Goal: Task Accomplishment & Management: Use online tool/utility

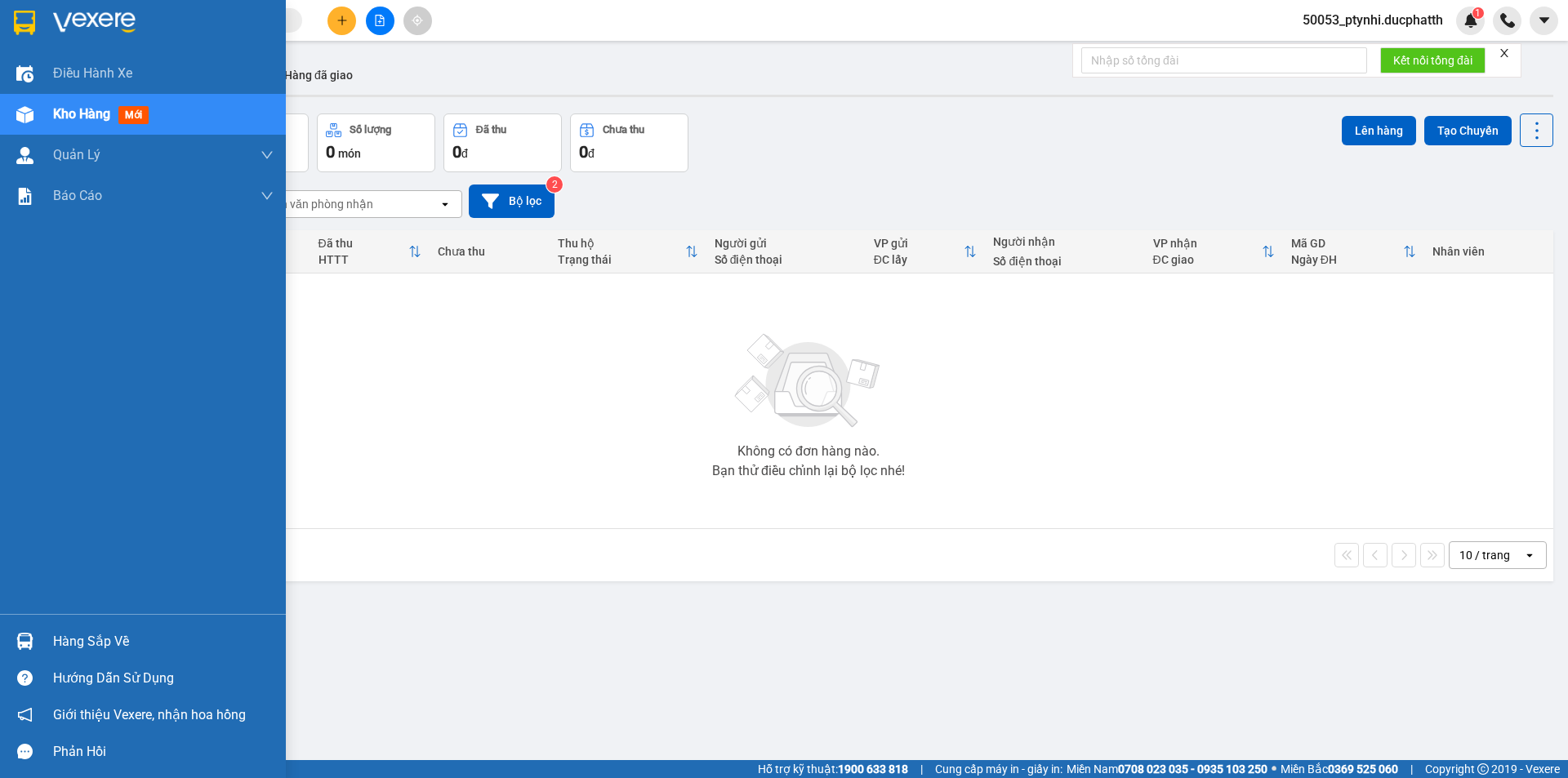
click at [38, 650] on div at bounding box center [25, 641] width 28 height 28
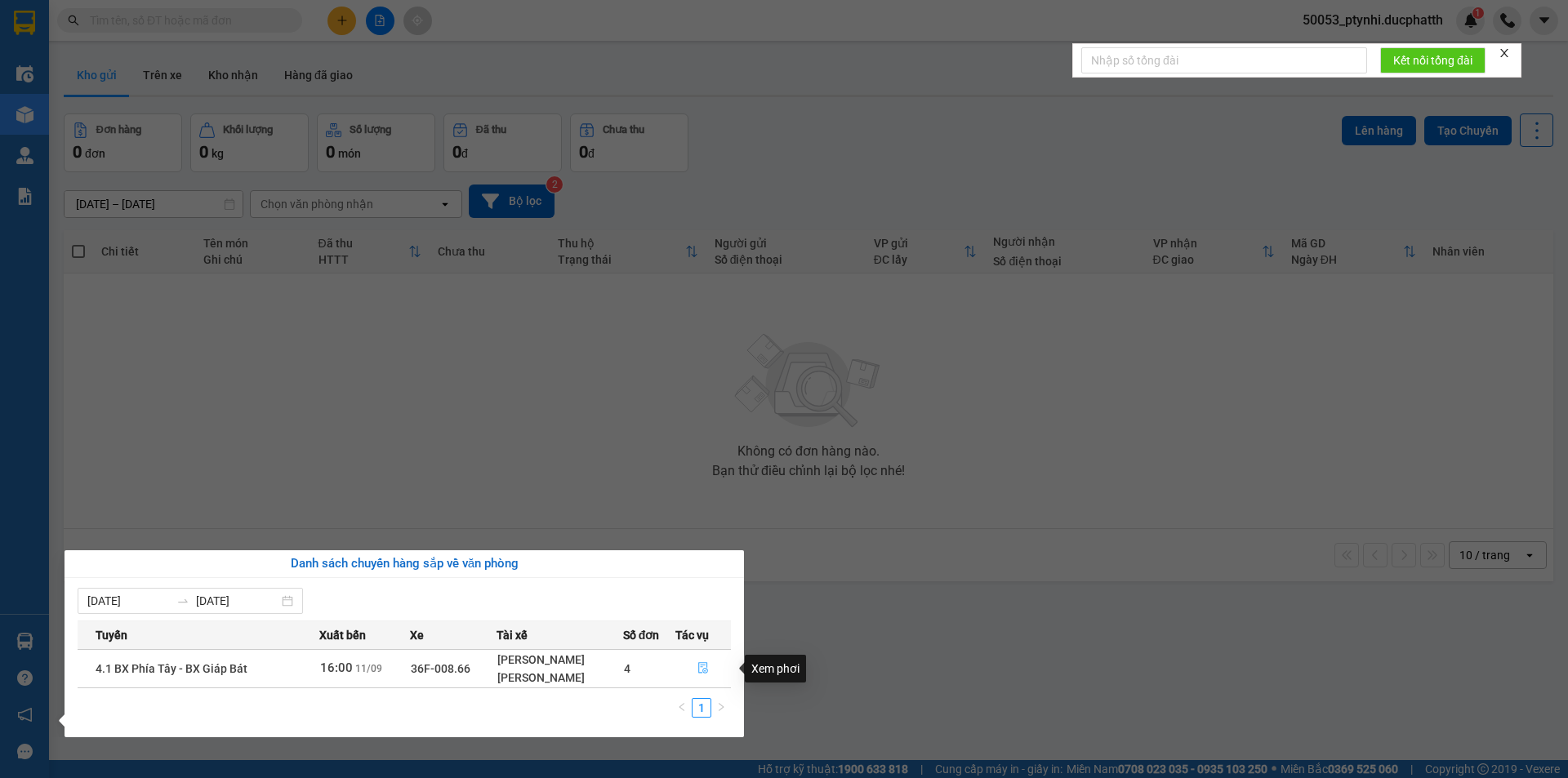
click at [706, 669] on icon "file-done" at bounding box center [703, 669] width 10 height 12
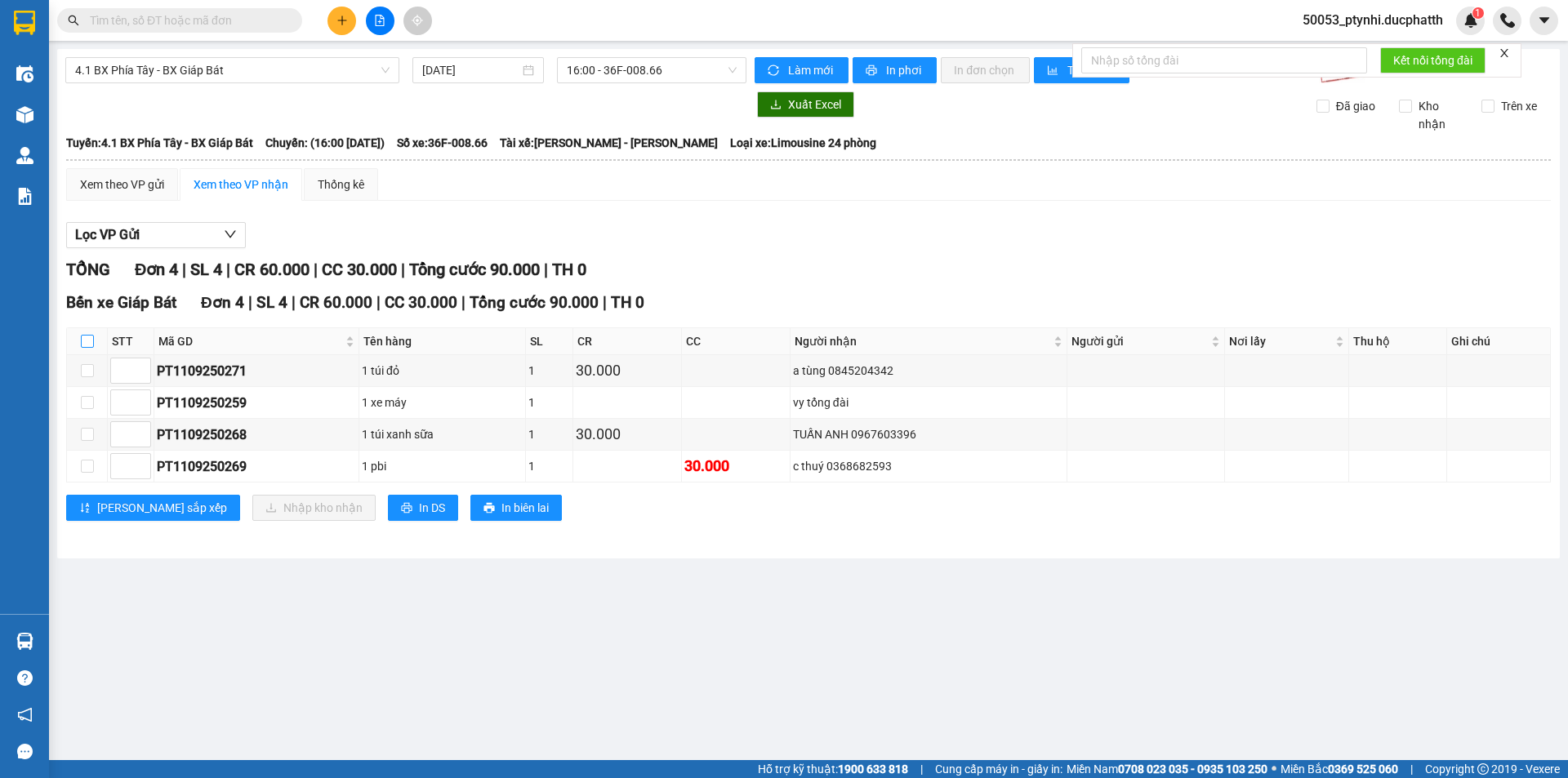
click at [91, 336] on input "checkbox" at bounding box center [88, 341] width 13 height 13
checkbox input "true"
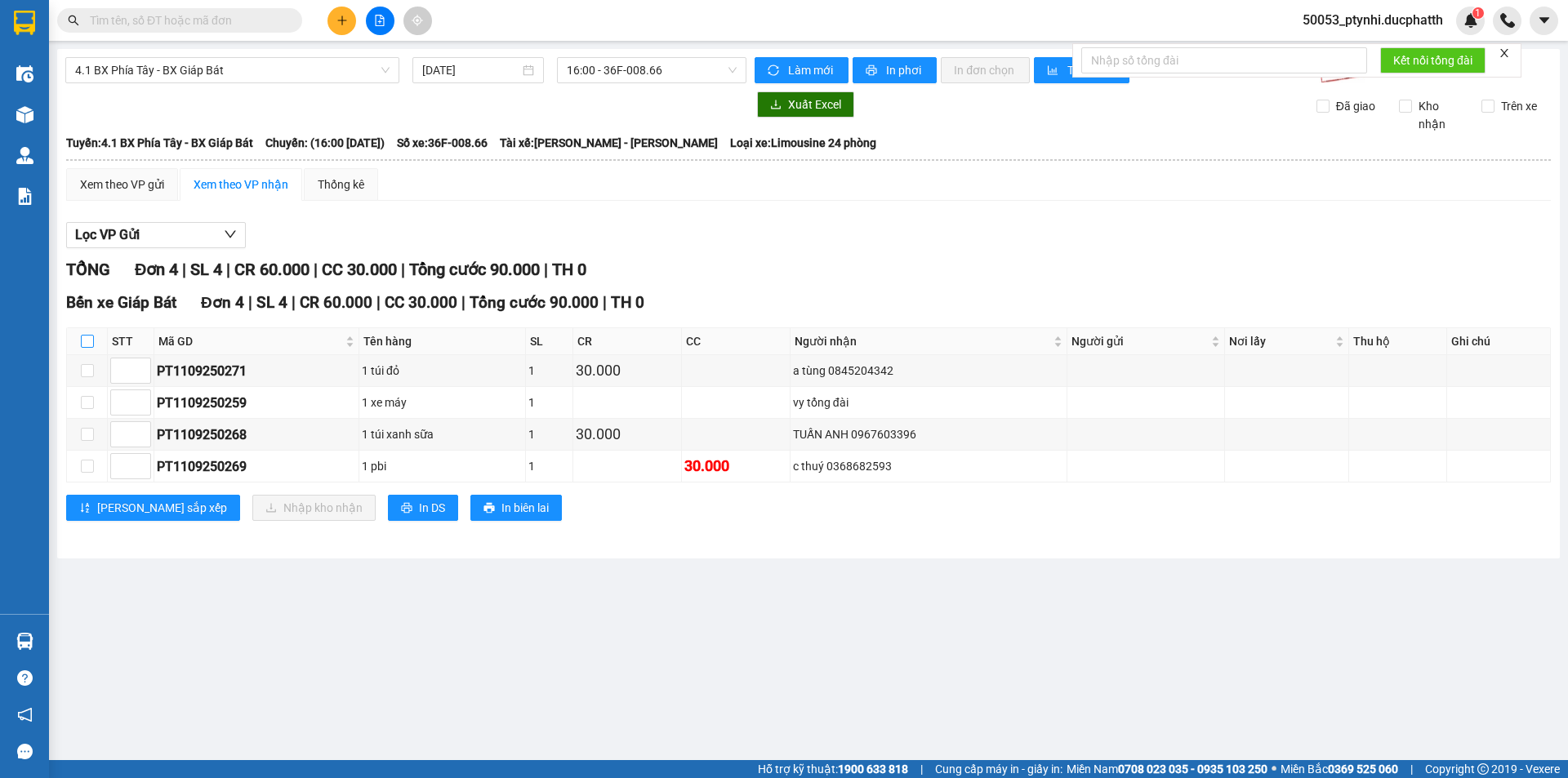
checkbox input "true"
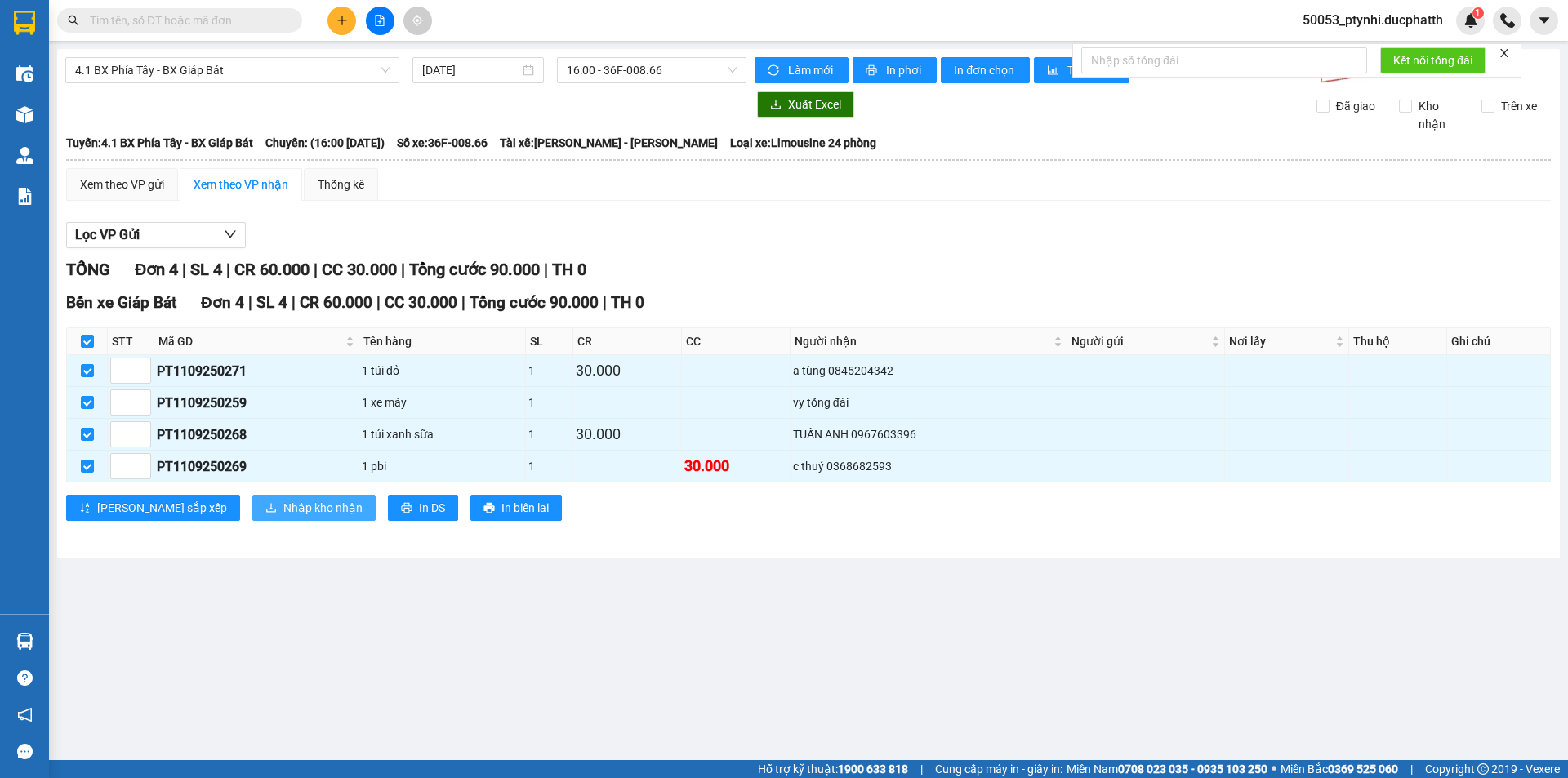
click at [284, 504] on span "Nhập kho nhận" at bounding box center [323, 508] width 79 height 18
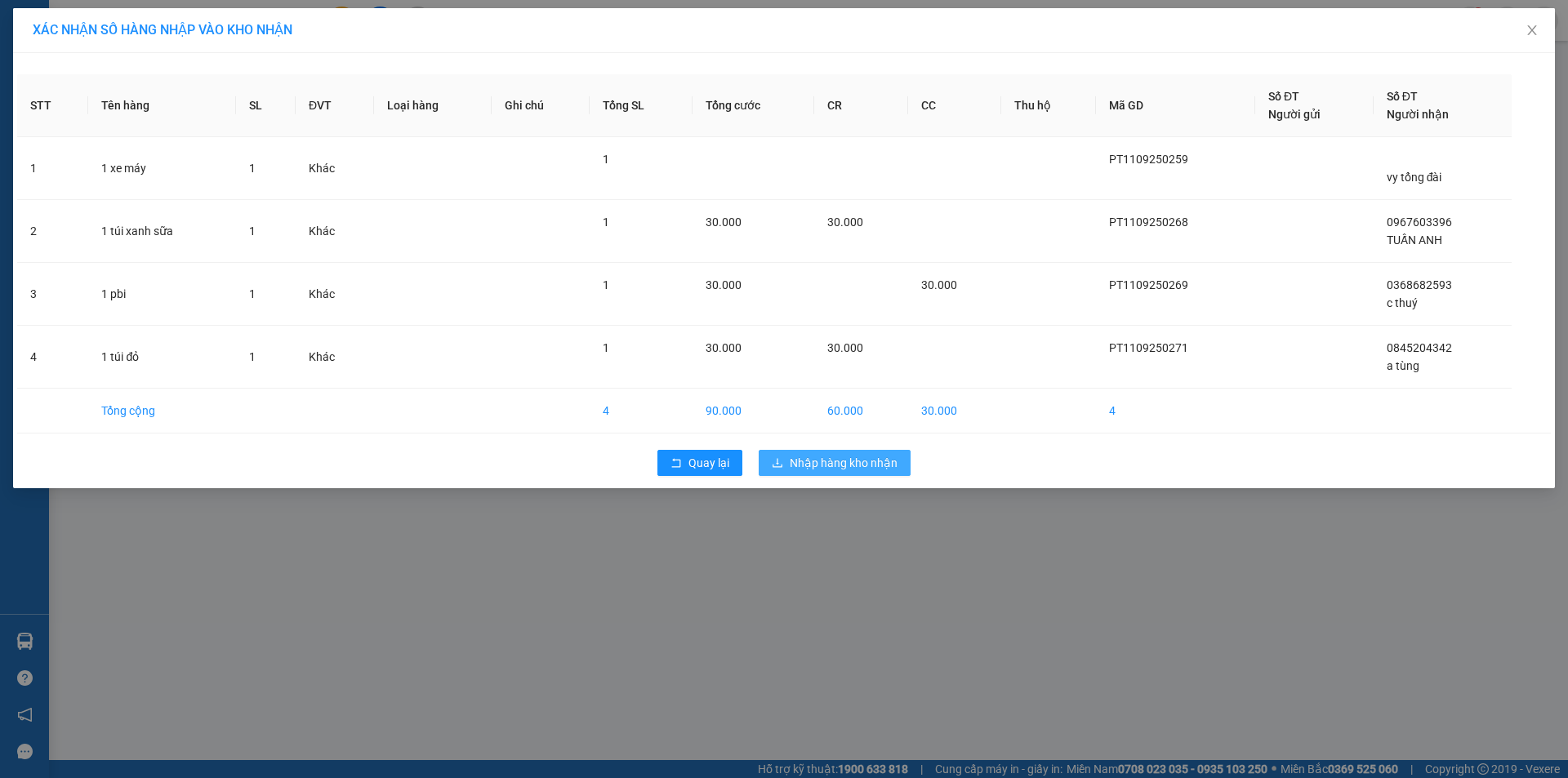
click at [849, 457] on span "Nhập hàng kho nhận" at bounding box center [843, 463] width 108 height 18
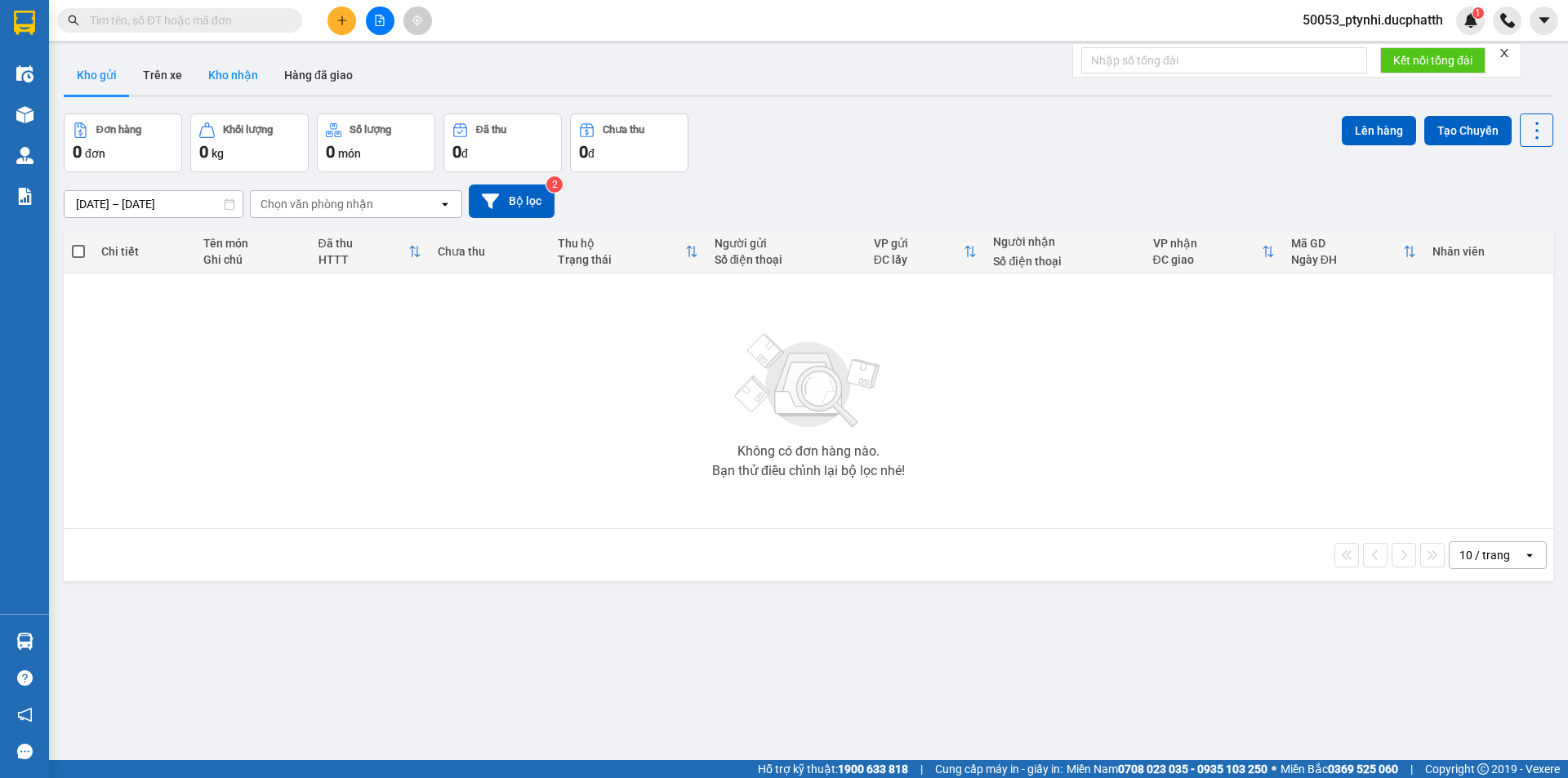
click at [221, 68] on button "Kho nhận" at bounding box center [233, 75] width 76 height 39
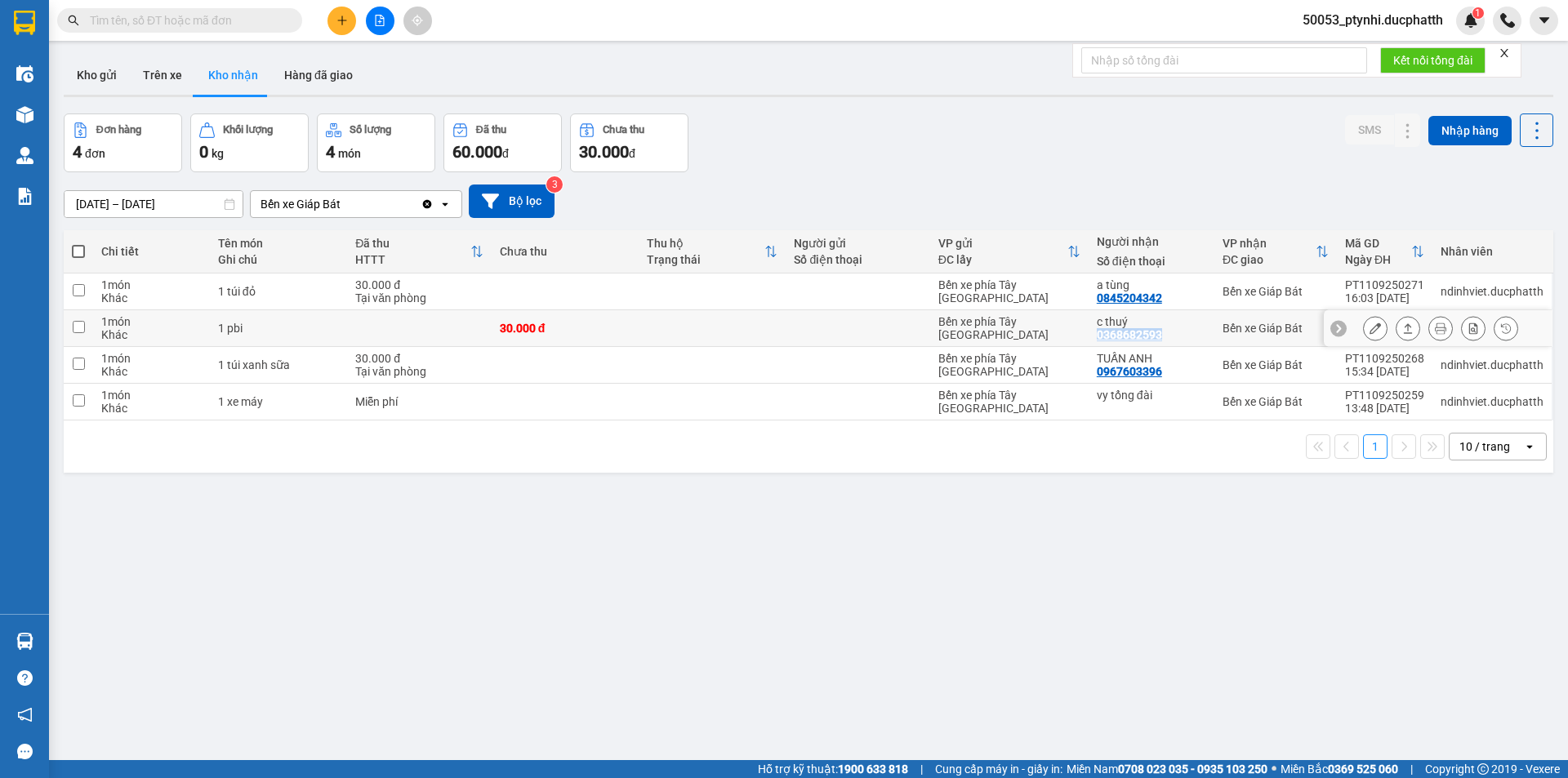
copy div "0368682593"
drag, startPoint x: 1091, startPoint y: 336, endPoint x: 1180, endPoint y: 331, distance: 89.1
click at [1180, 331] on div "c thuý 0368682593" at bounding box center [1151, 328] width 109 height 26
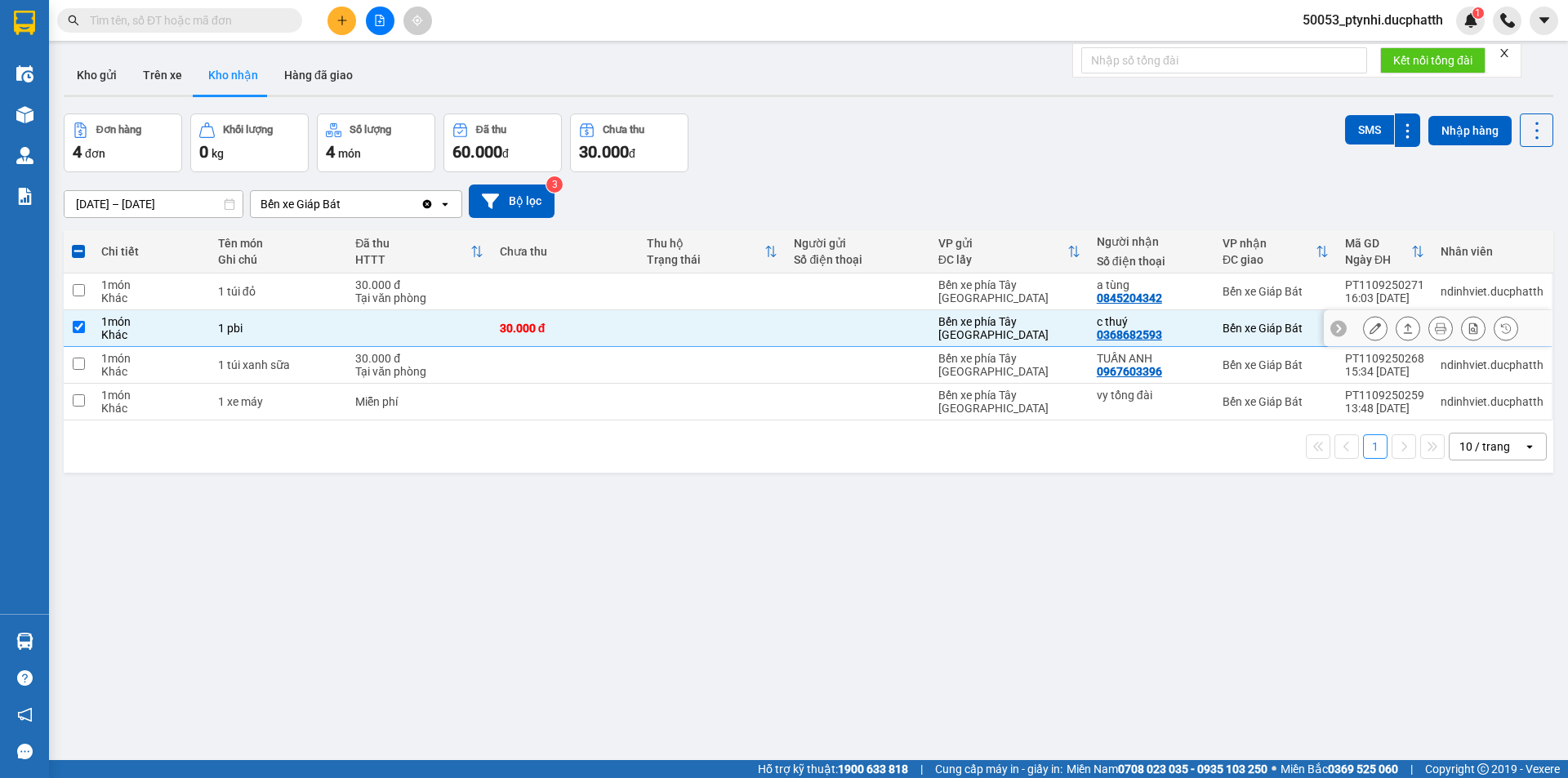
click at [401, 331] on td at bounding box center [419, 329] width 144 height 37
checkbox input "false"
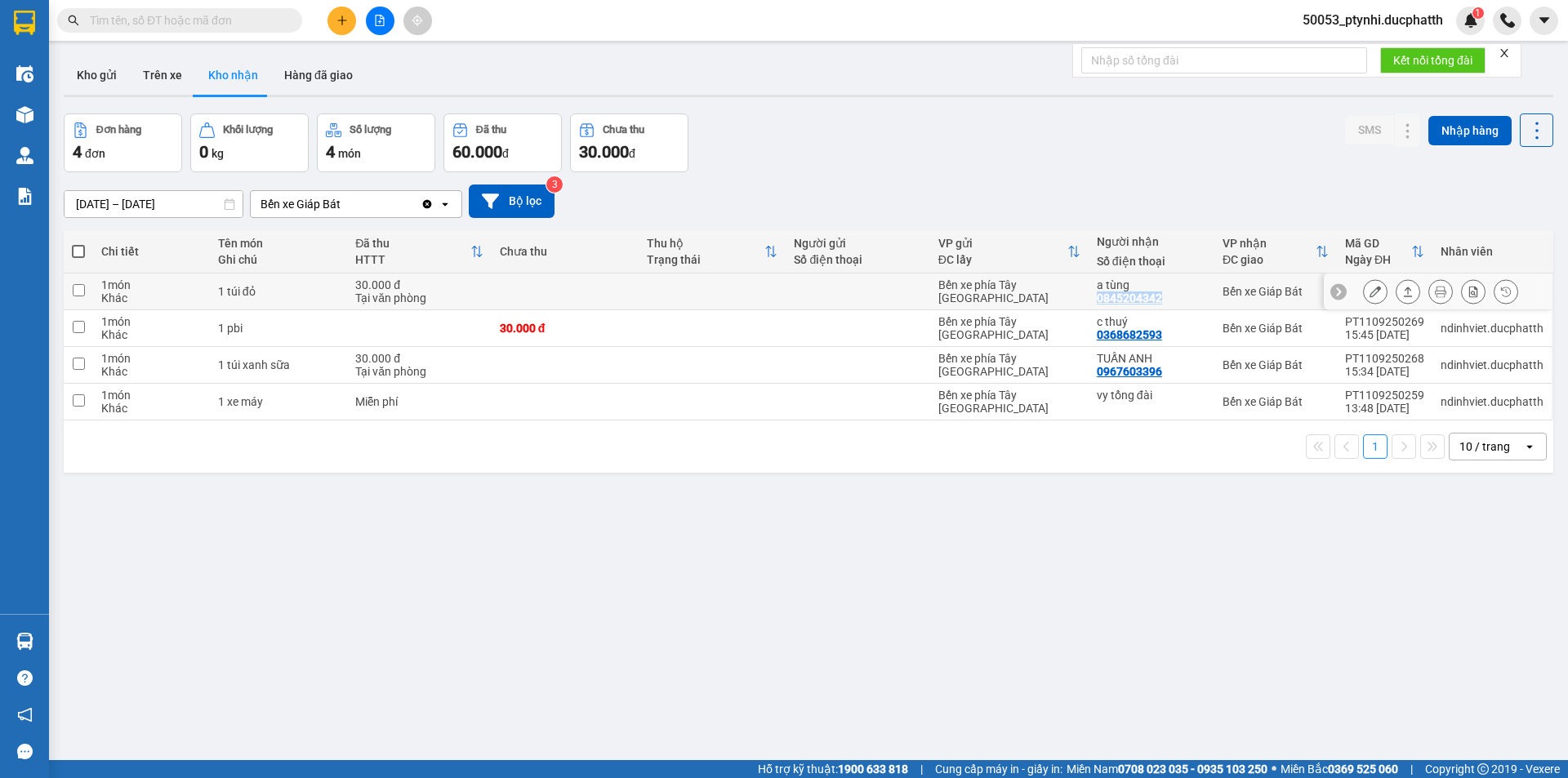
copy div "0845204342"
drag, startPoint x: 1087, startPoint y: 291, endPoint x: 1019, endPoint y: 208, distance: 107.3
click at [1172, 295] on td "a tùng 0845204342" at bounding box center [1151, 292] width 126 height 37
checkbox input "true"
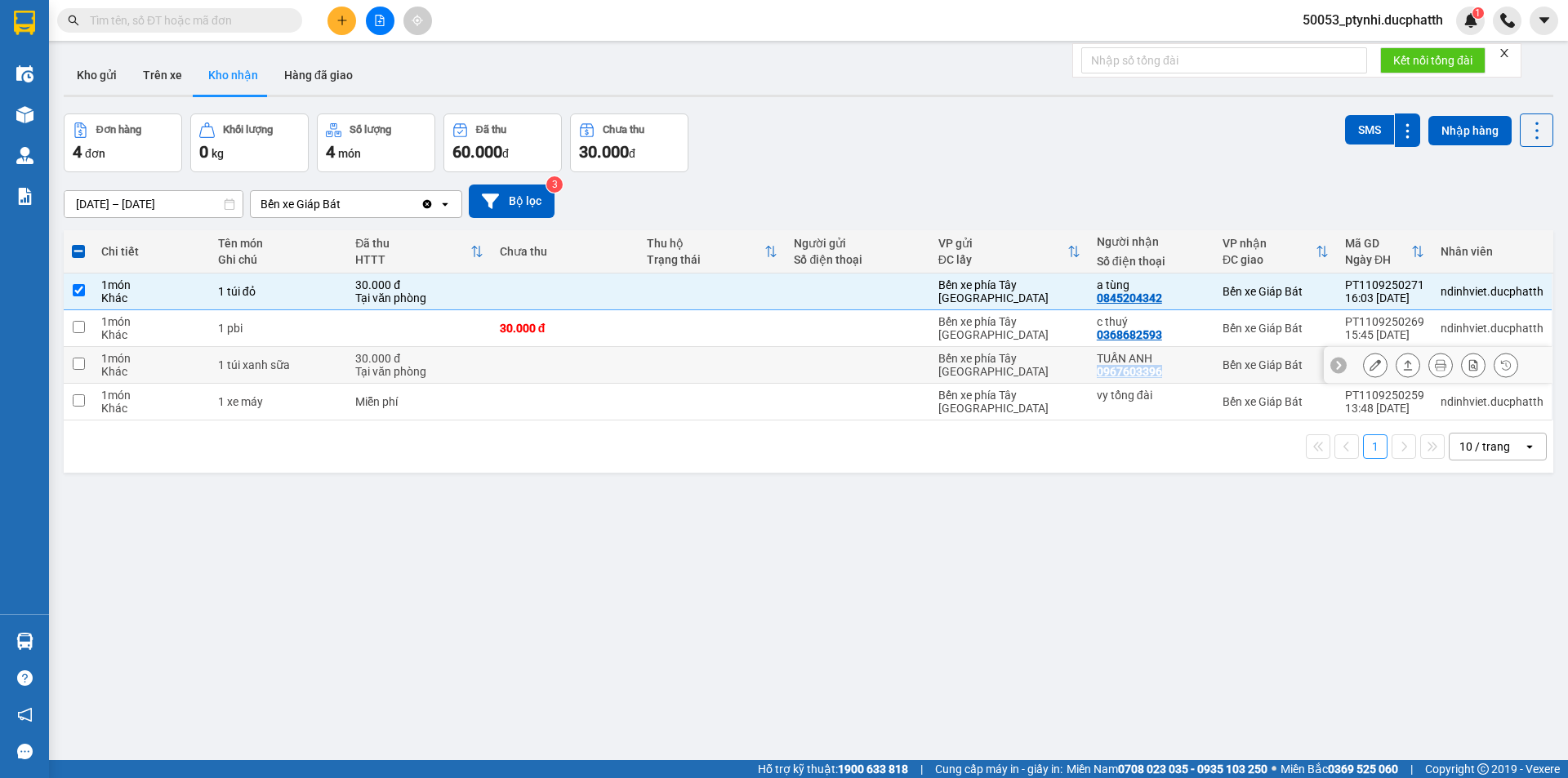
copy div "0967603396"
drag, startPoint x: 1091, startPoint y: 371, endPoint x: 1180, endPoint y: 371, distance: 89.0
click at [1180, 371] on div "TUẤN ANH 0967603396" at bounding box center [1151, 365] width 109 height 26
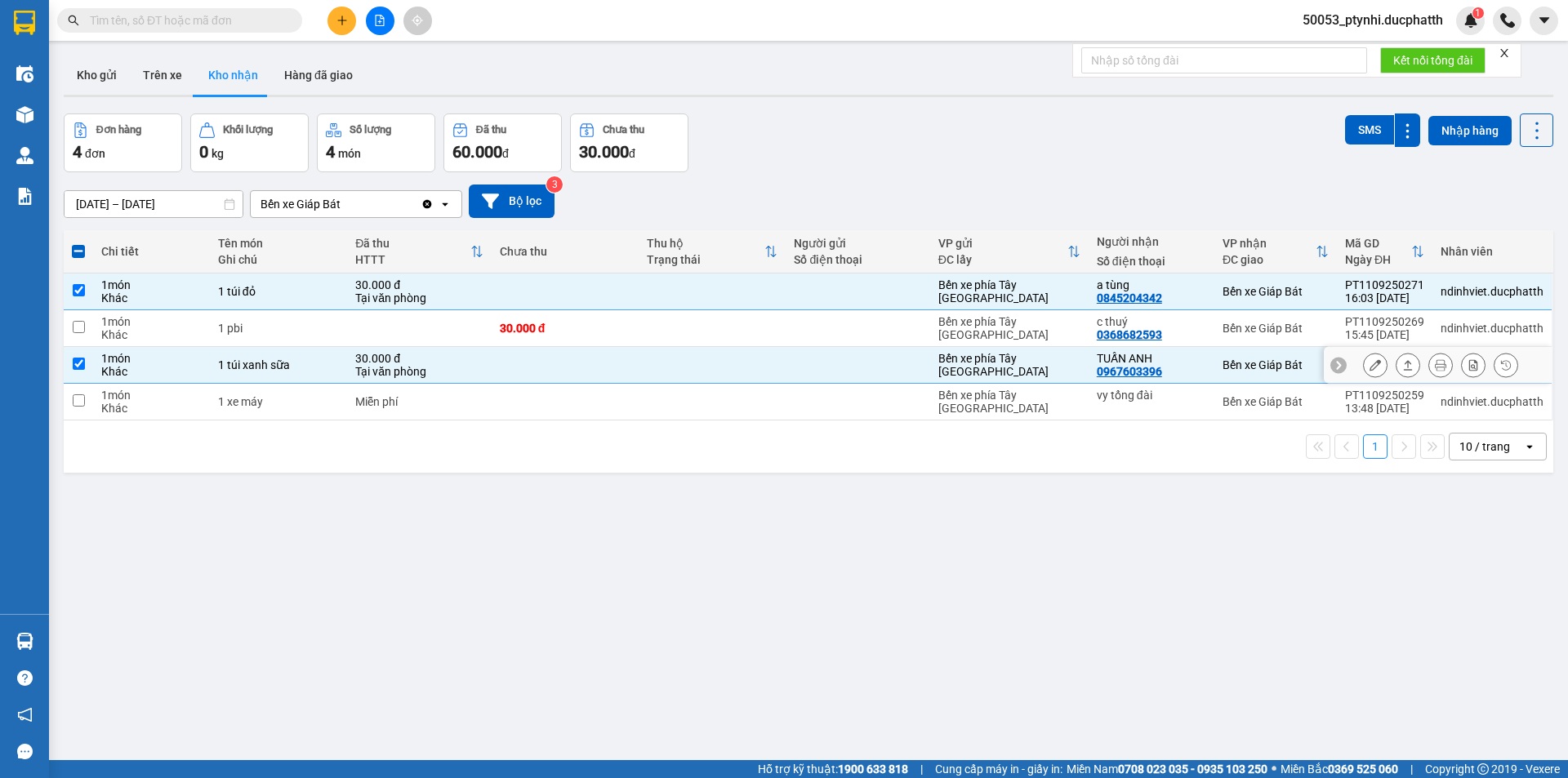
click at [603, 361] on td at bounding box center [565, 366] width 147 height 37
checkbox input "false"
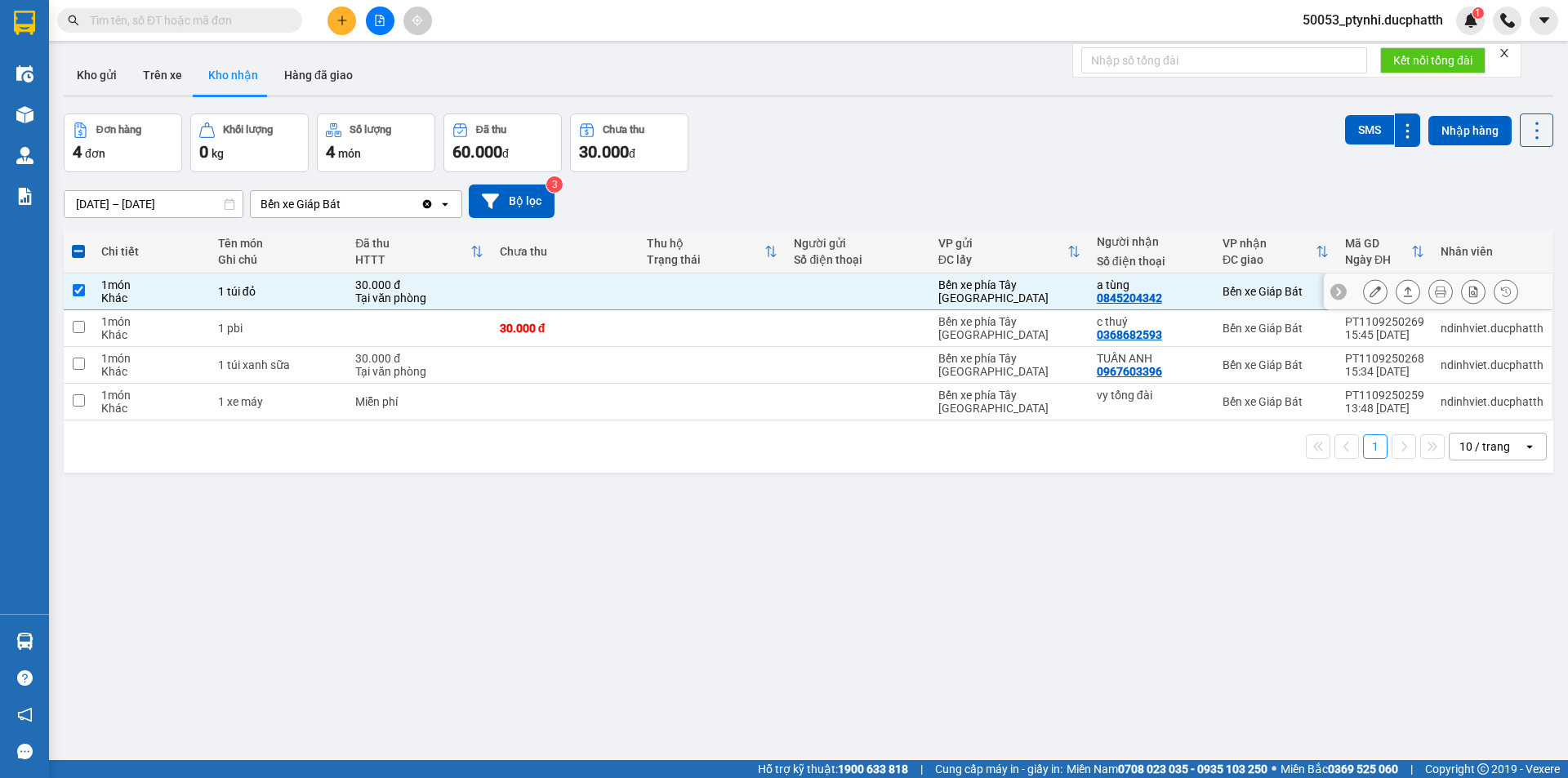
click at [562, 296] on td at bounding box center [565, 292] width 147 height 37
checkbox input "false"
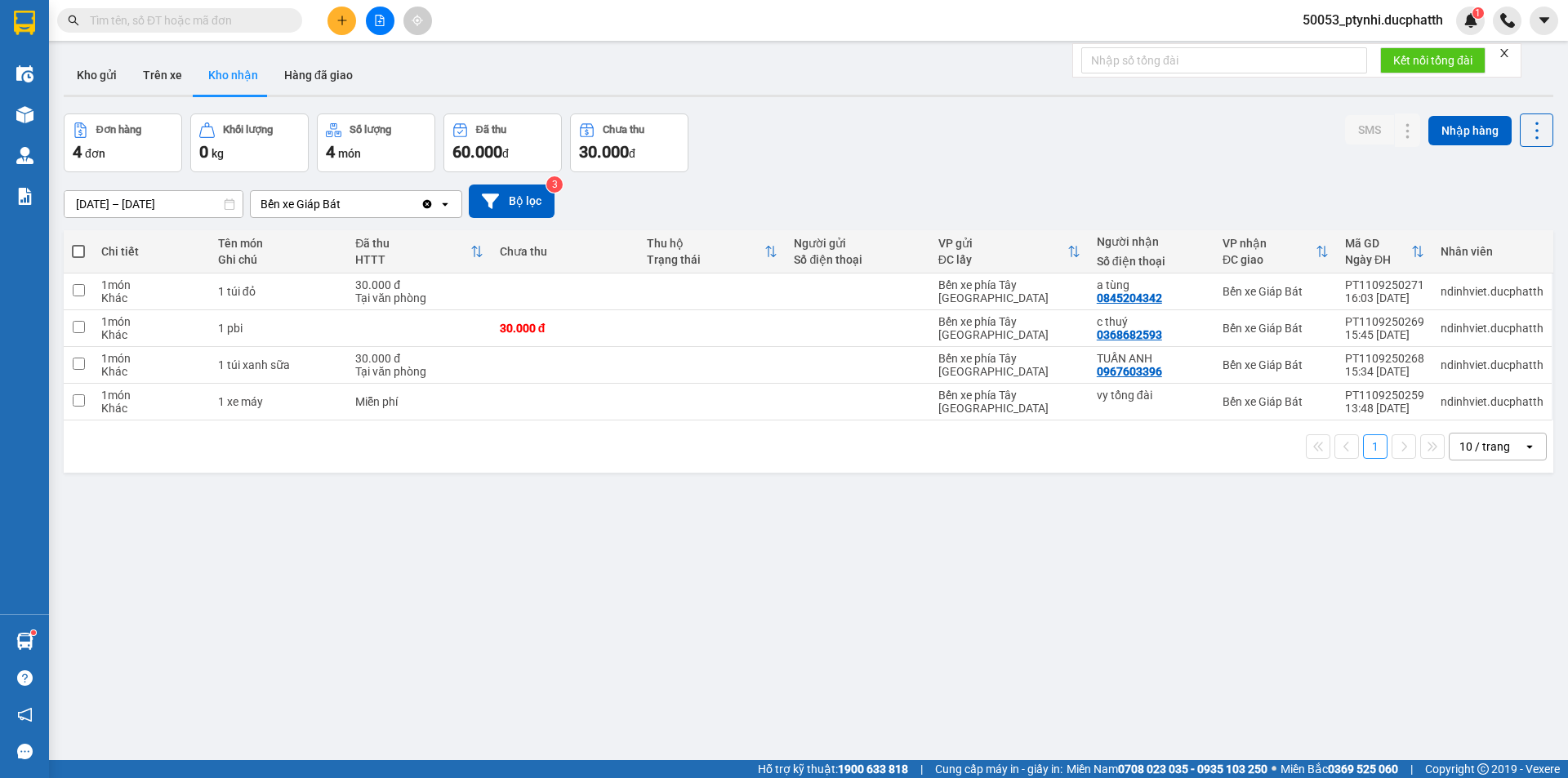
click at [369, 18] on button at bounding box center [380, 21] width 28 height 28
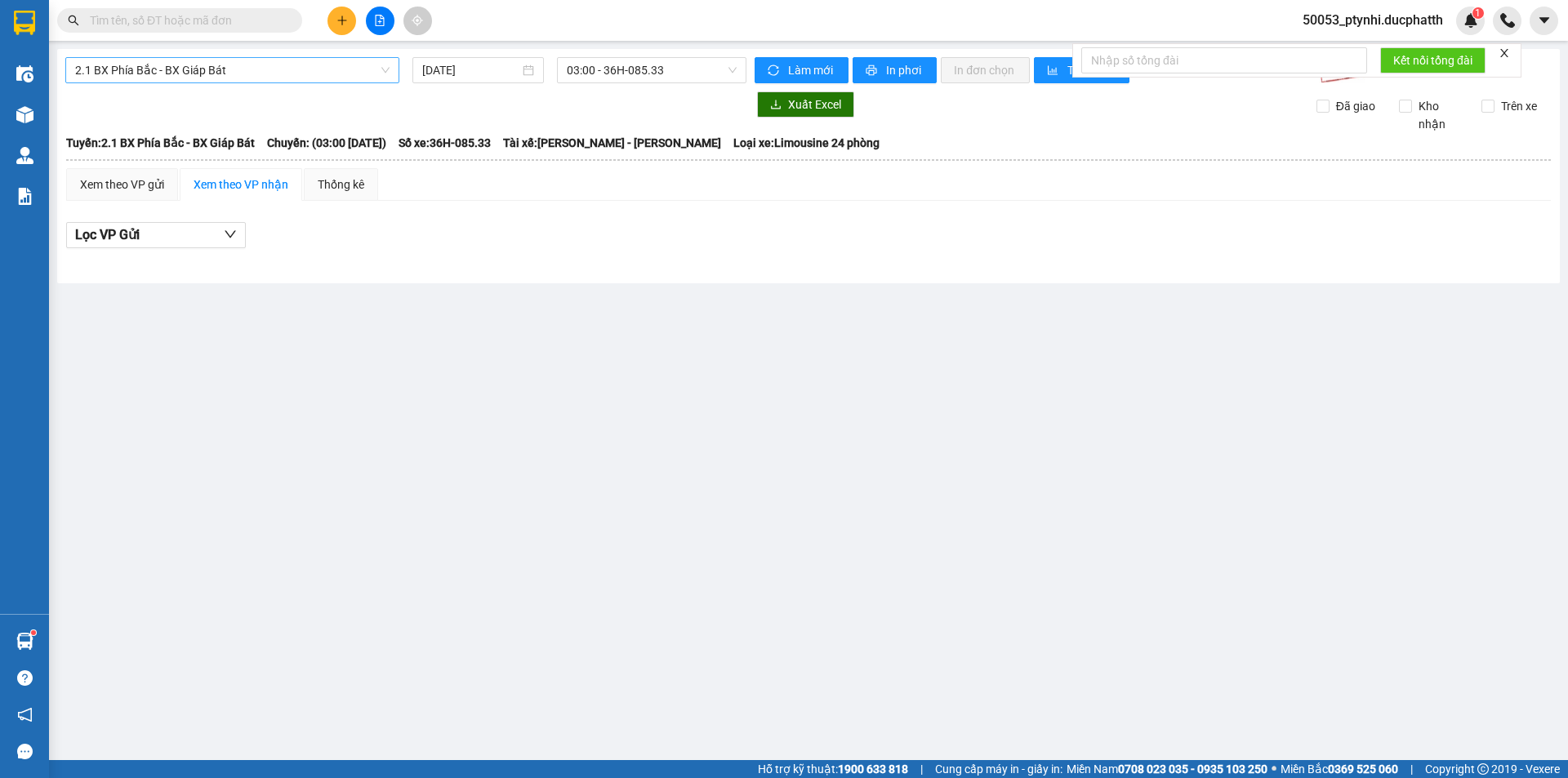
click at [306, 79] on span "2.1 BX Phía Bắc - BX Giáp Bát" at bounding box center [232, 69] width 315 height 24
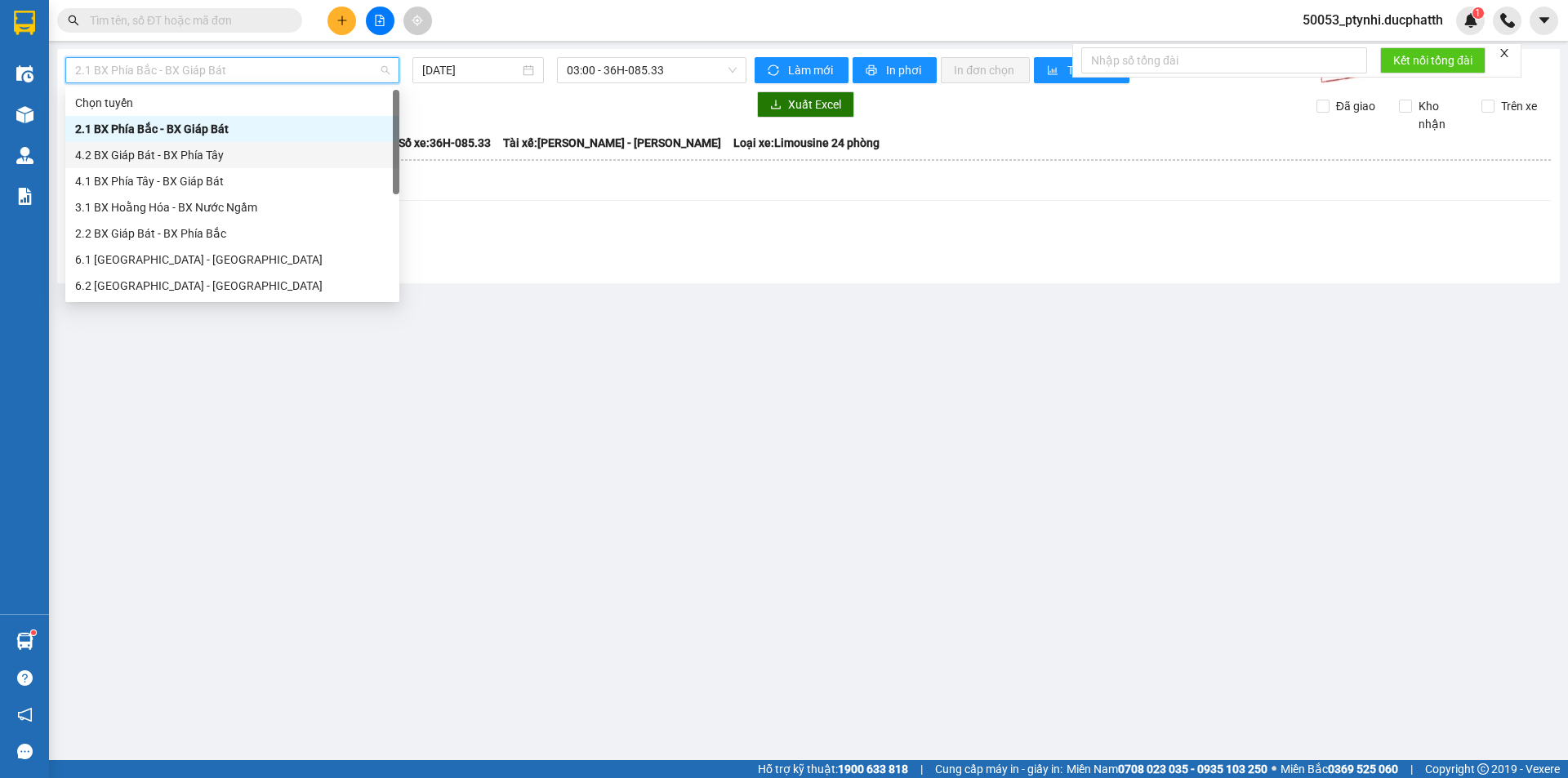
click at [182, 158] on div "4.2 BX Giáp Bát - BX Phía Tây" at bounding box center [232, 155] width 315 height 18
type input "[DATE]"
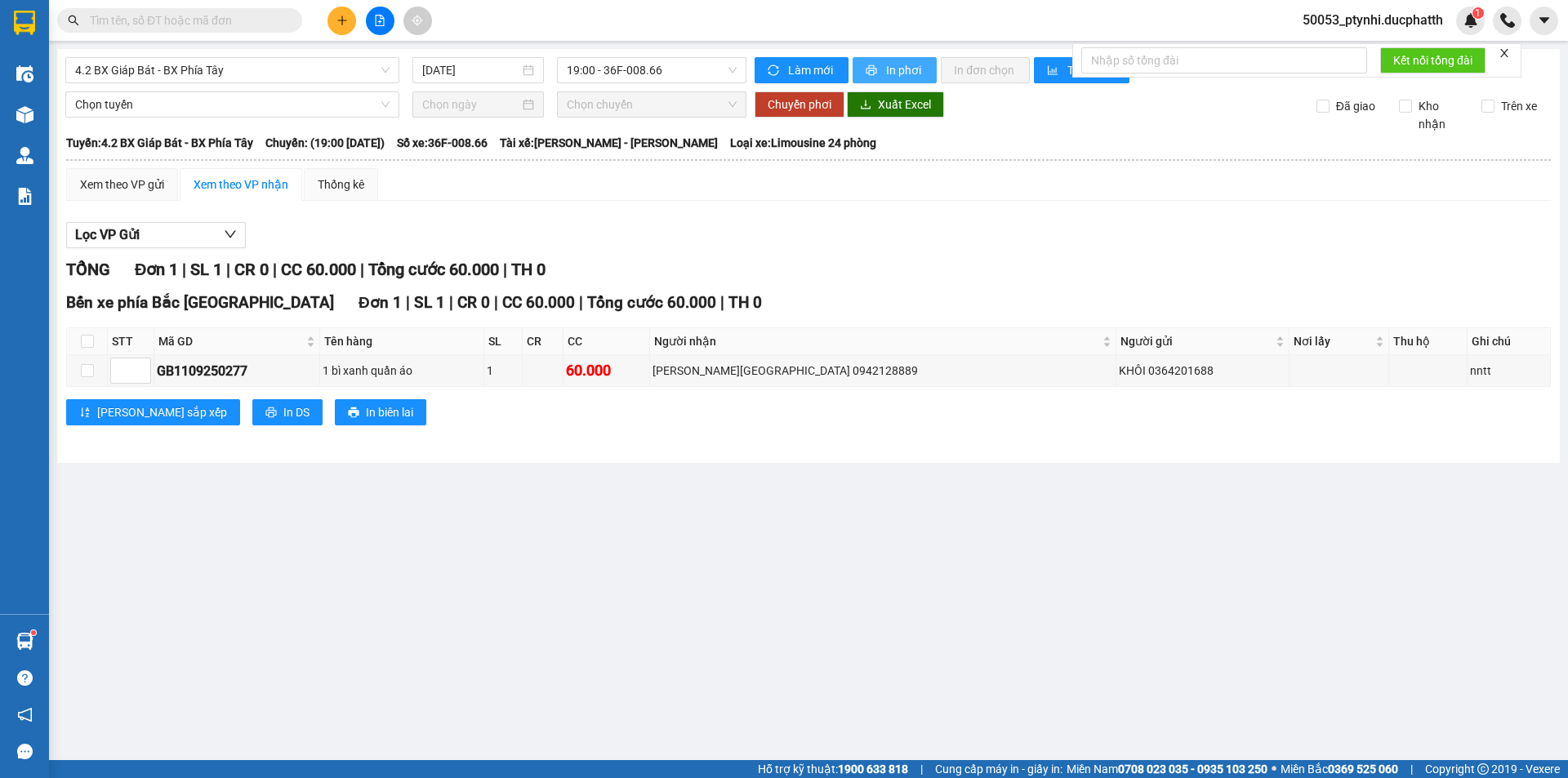
click at [894, 64] on span "In phơi" at bounding box center [905, 70] width 38 height 18
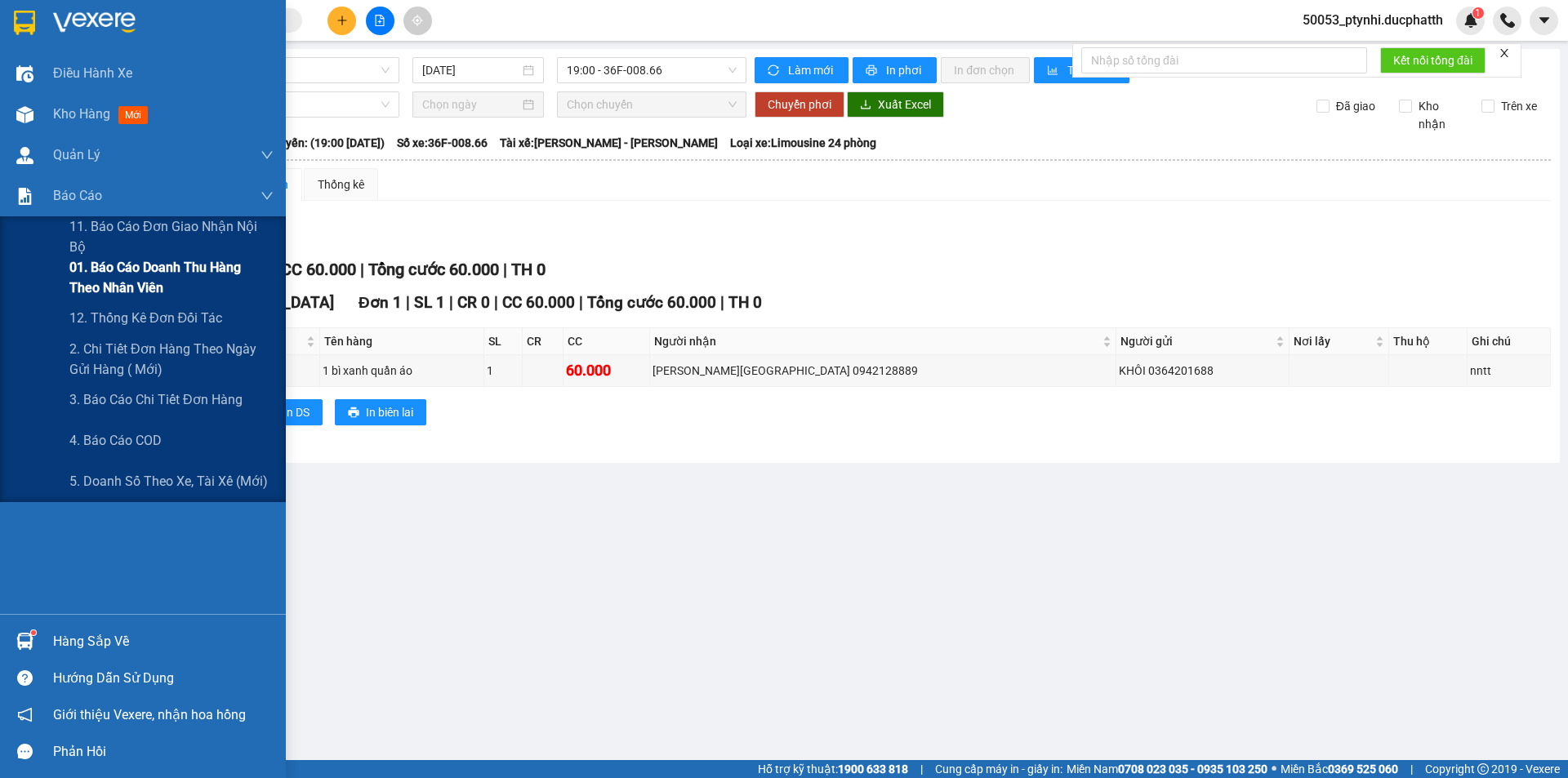
click at [119, 287] on span "01. Báo cáo doanh thu hàng theo nhân viên" at bounding box center [171, 277] width 204 height 41
